Goal: Information Seeking & Learning: Learn about a topic

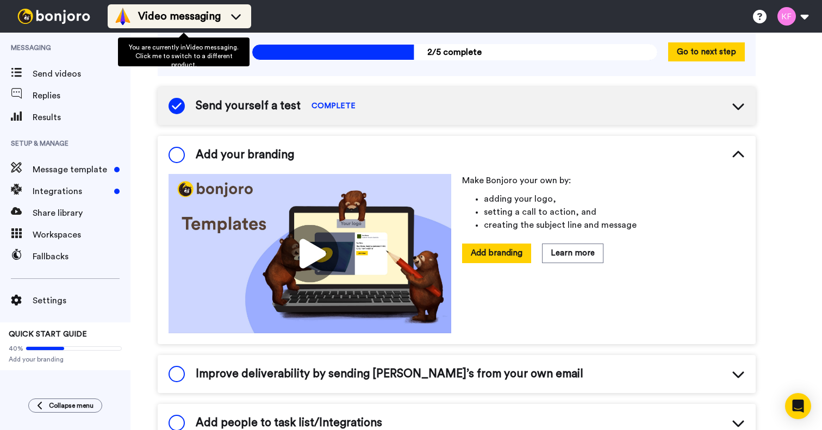
scroll to position [78, 0]
click at [221, 17] on span "Video messaging" at bounding box center [179, 16] width 83 height 15
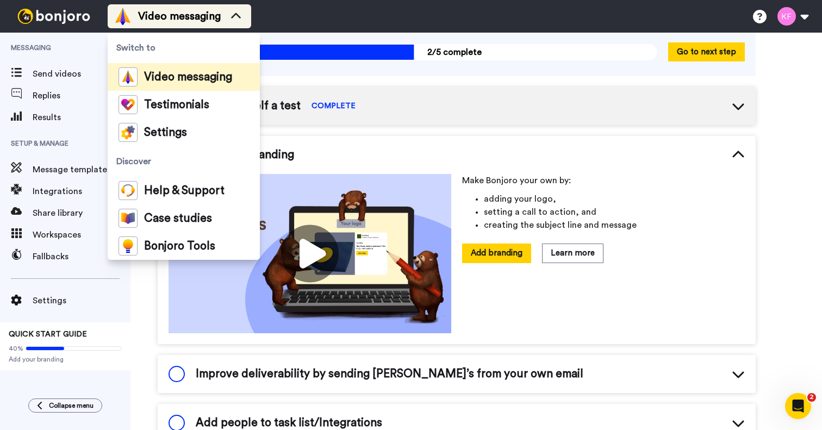
scroll to position [0, 0]
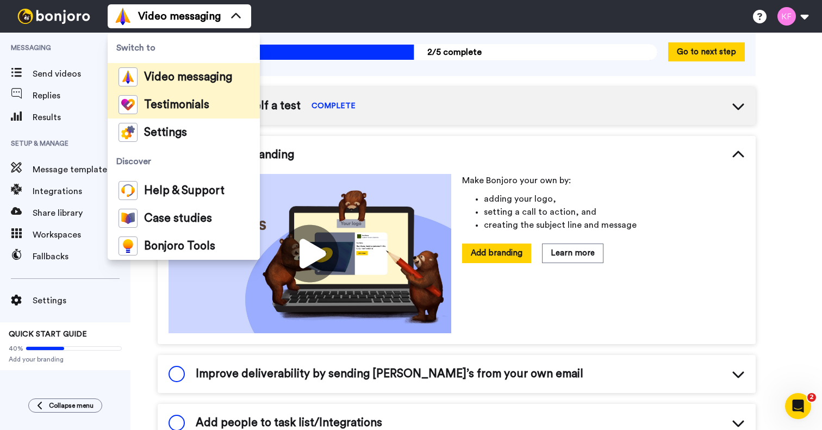
click at [198, 102] on span "Testimonials" at bounding box center [176, 105] width 65 height 11
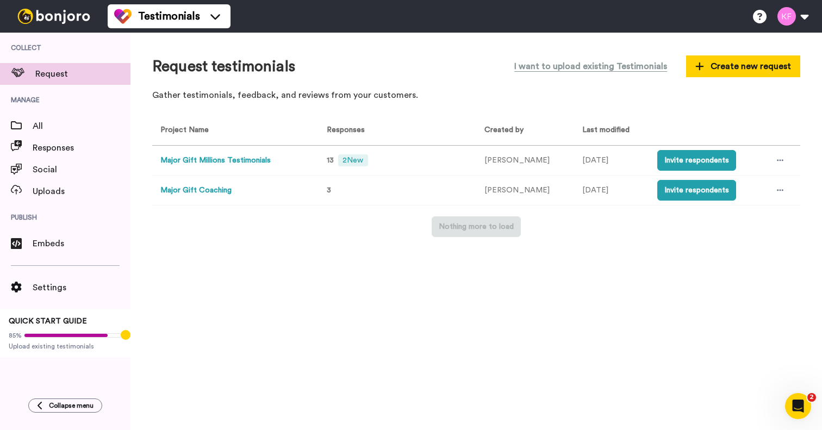
click at [263, 158] on button "Major Gift Millions Testimonials" at bounding box center [215, 160] width 110 height 11
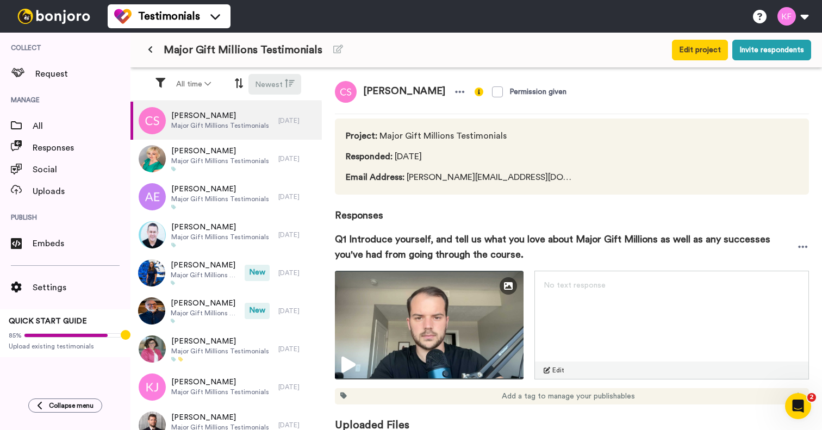
click at [266, 85] on button "Newest" at bounding box center [275, 84] width 53 height 21
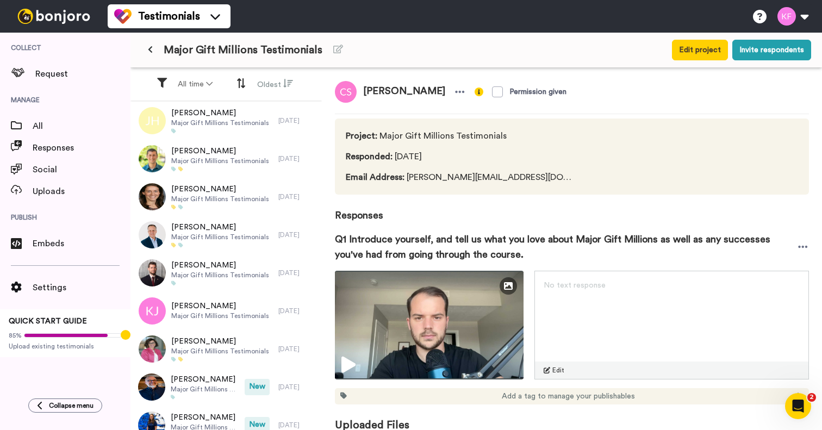
click at [147, 50] on button at bounding box center [150, 50] width 18 height 20
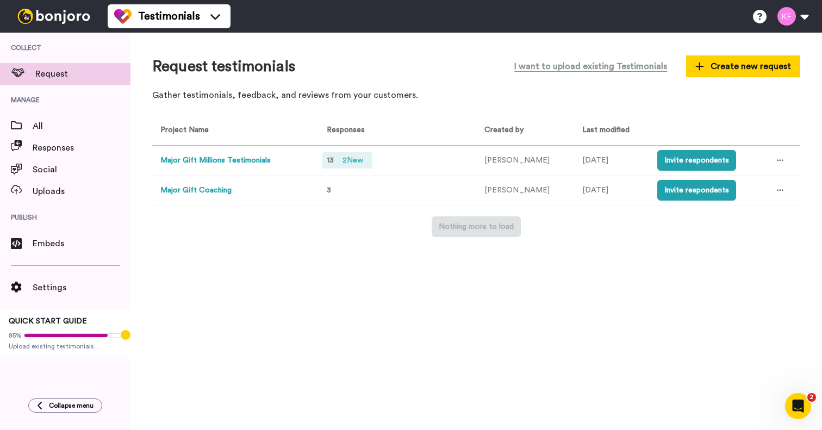
click at [362, 160] on span "2 New" at bounding box center [352, 160] width 29 height 12
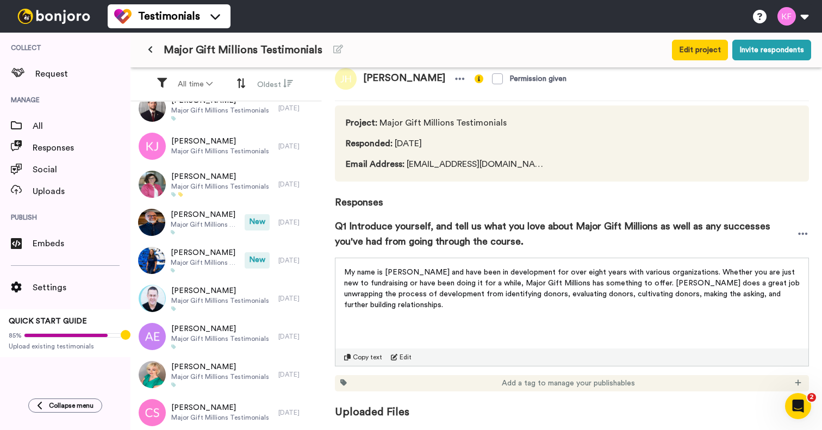
scroll to position [165, 0]
click at [127, 334] on icon "Tooltip anchor" at bounding box center [126, 335] width 8 height 8
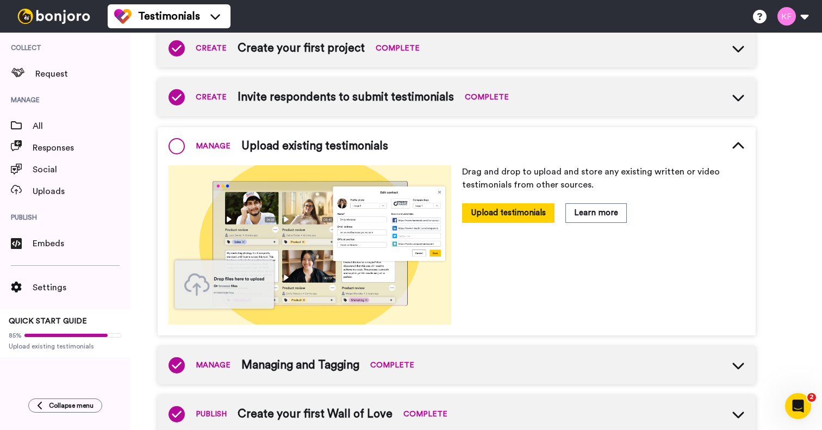
click at [179, 148] on span at bounding box center [177, 146] width 16 height 16
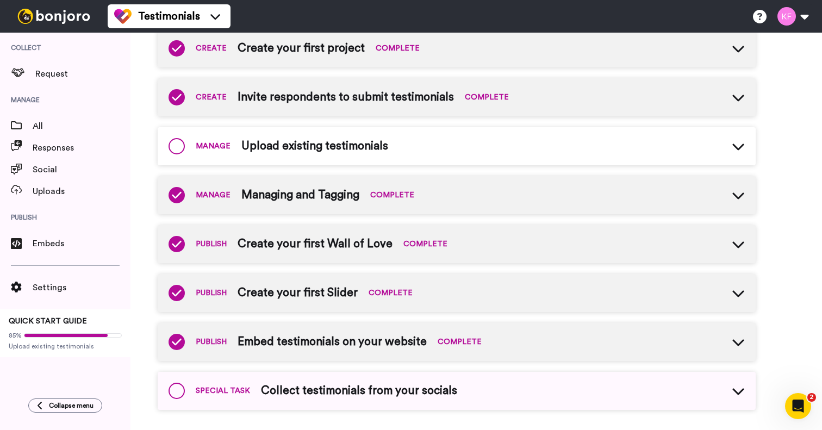
click at [188, 146] on div "MANAGE Upload existing testimonials" at bounding box center [279, 146] width 220 height 16
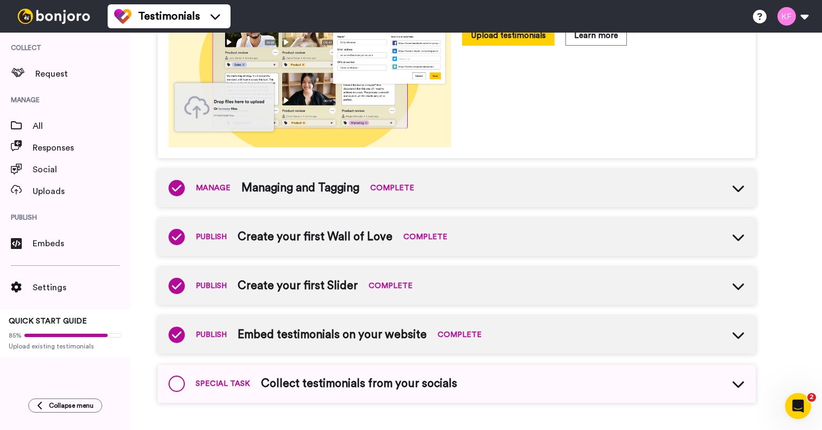
scroll to position [313, 0]
click at [67, 76] on span "Request" at bounding box center [82, 73] width 95 height 13
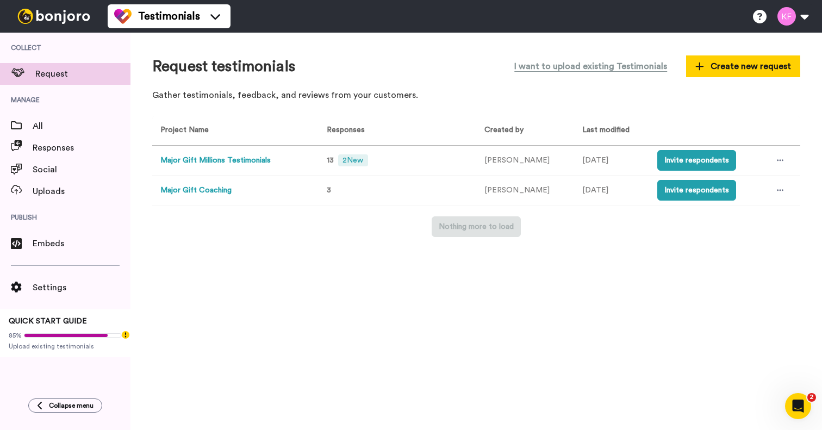
click at [231, 190] on button "Major Gift Coaching" at bounding box center [195, 190] width 71 height 11
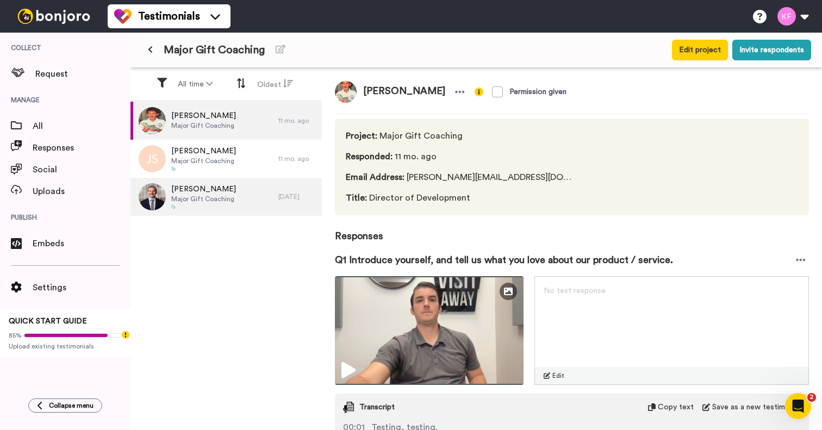
click at [216, 197] on span "Major Gift Coaching" at bounding box center [203, 199] width 65 height 9
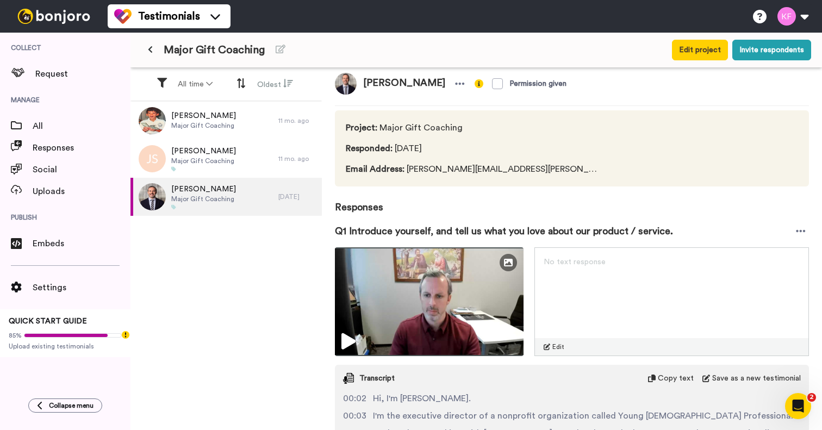
scroll to position [7, 0]
